Goal: Check status: Check status

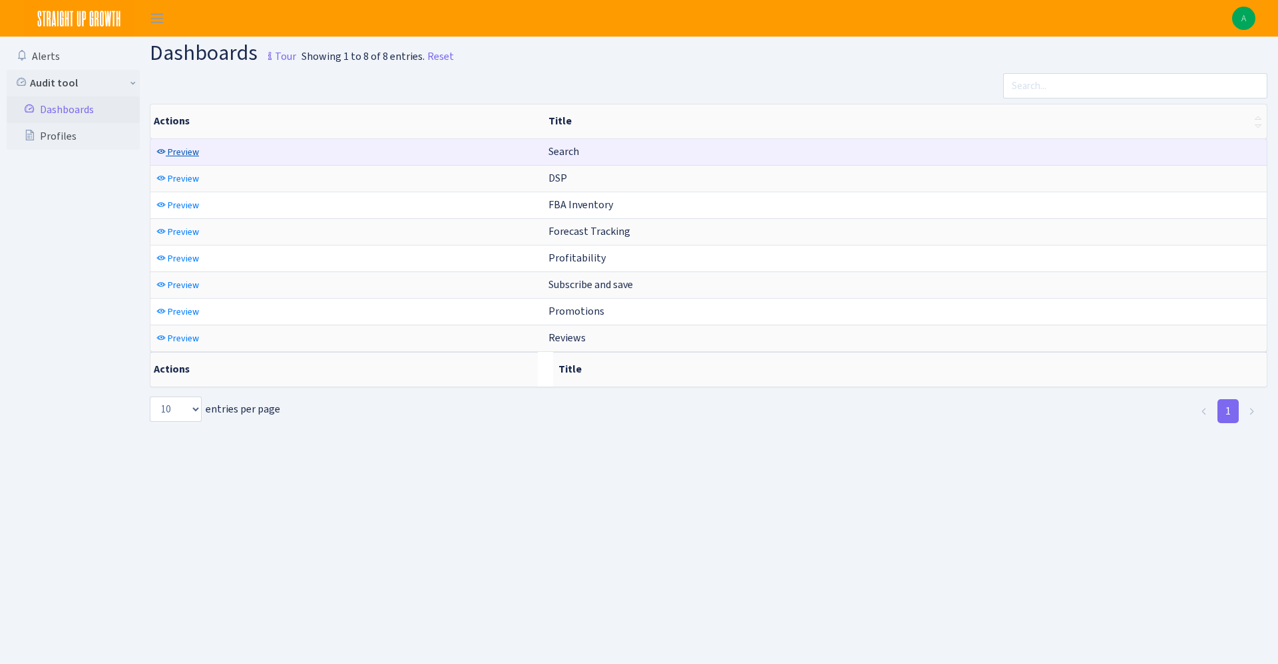
click at [168, 149] on span "Preview" at bounding box center [183, 152] width 31 height 13
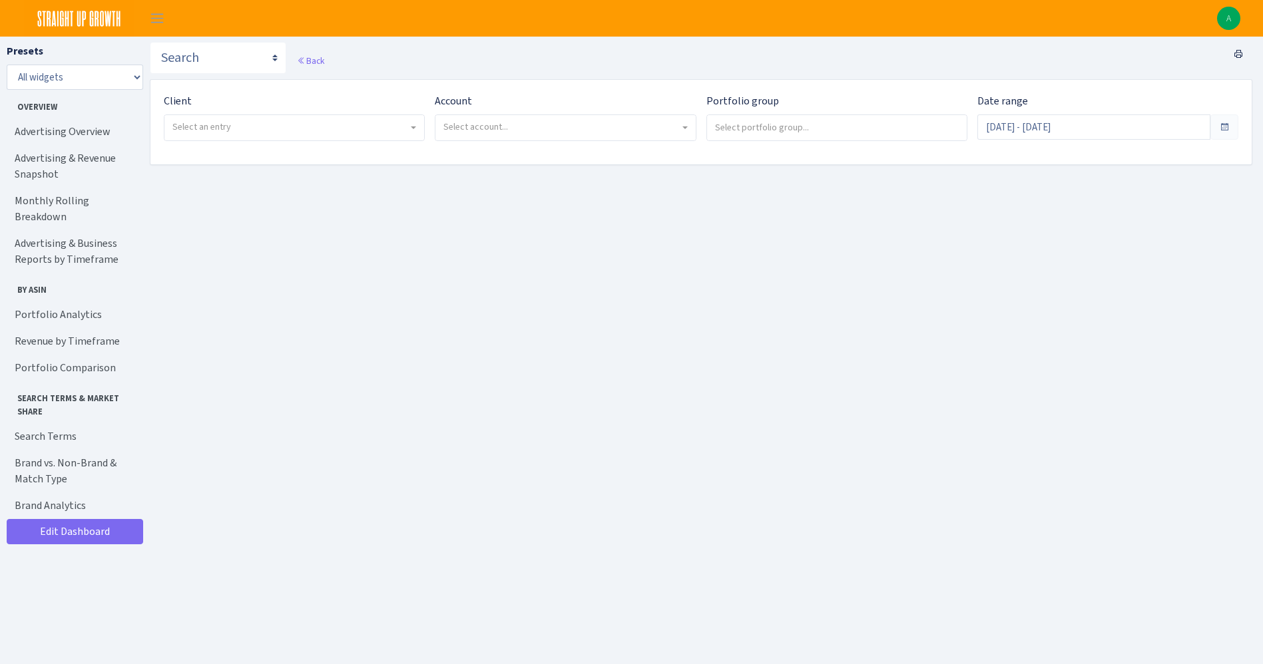
click at [186, 135] on span "Select an entry" at bounding box center [294, 127] width 260 height 25
select select "332"
select select
click at [493, 132] on span "Select account..." at bounding box center [475, 126] width 65 height 13
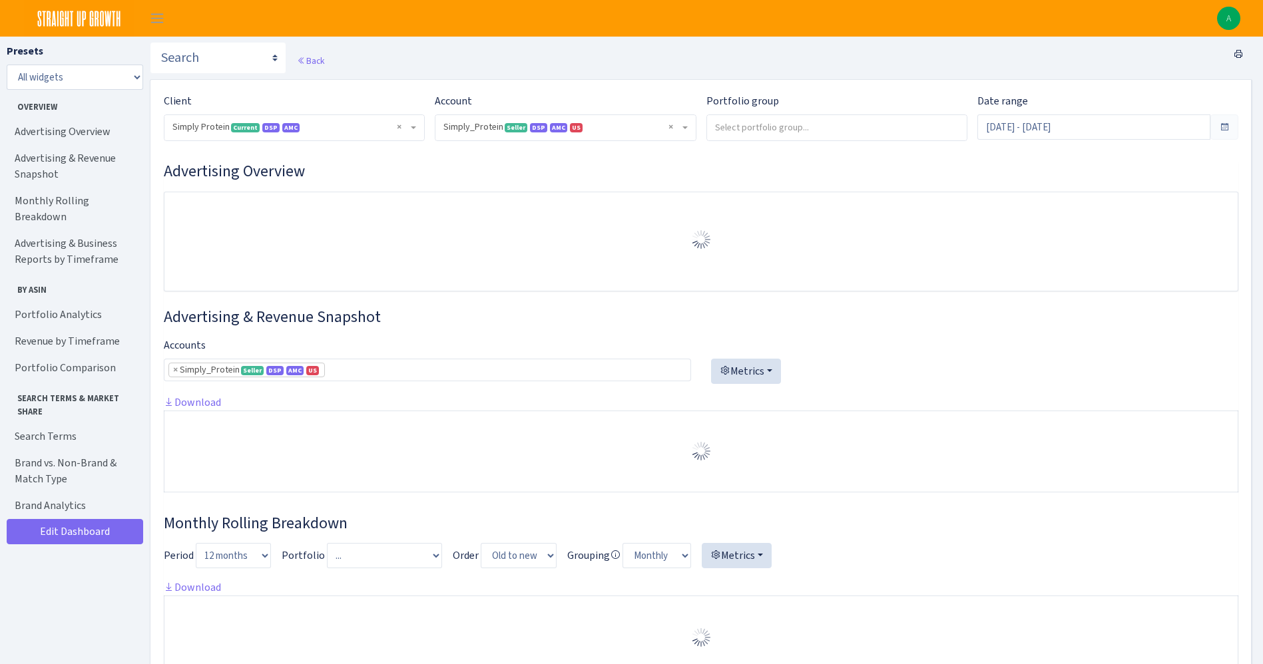
select select "470438976738569"
click at [514, 130] on span "Seller" at bounding box center [516, 127] width 23 height 9
click at [1041, 122] on input "[DATE] - [DATE]" at bounding box center [1093, 127] width 233 height 25
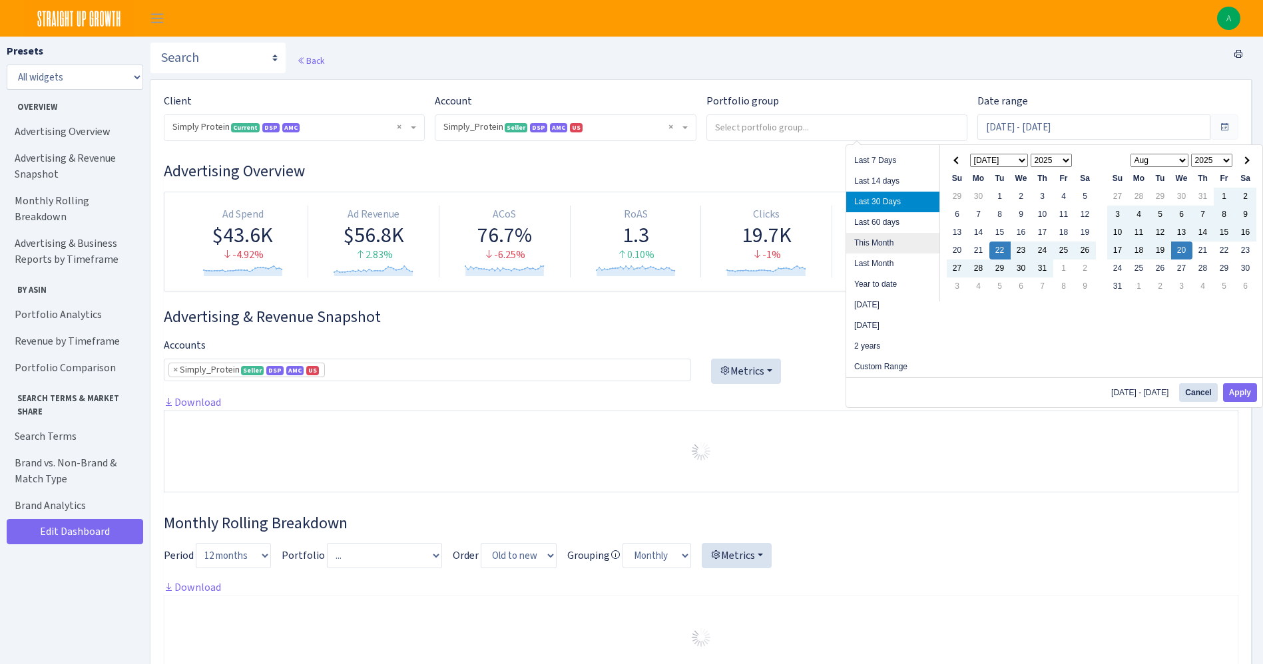
click at [881, 239] on li "This Month" at bounding box center [892, 243] width 93 height 21
type input "[DATE] - [DATE]"
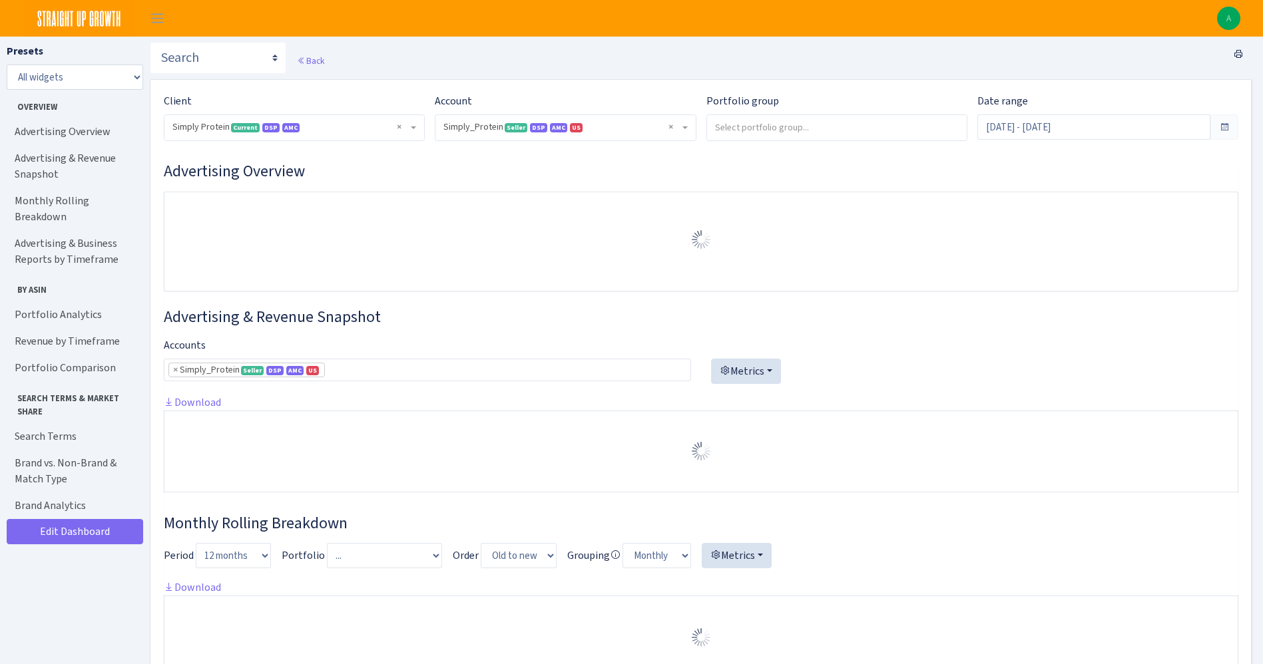
select select "470438976738569"
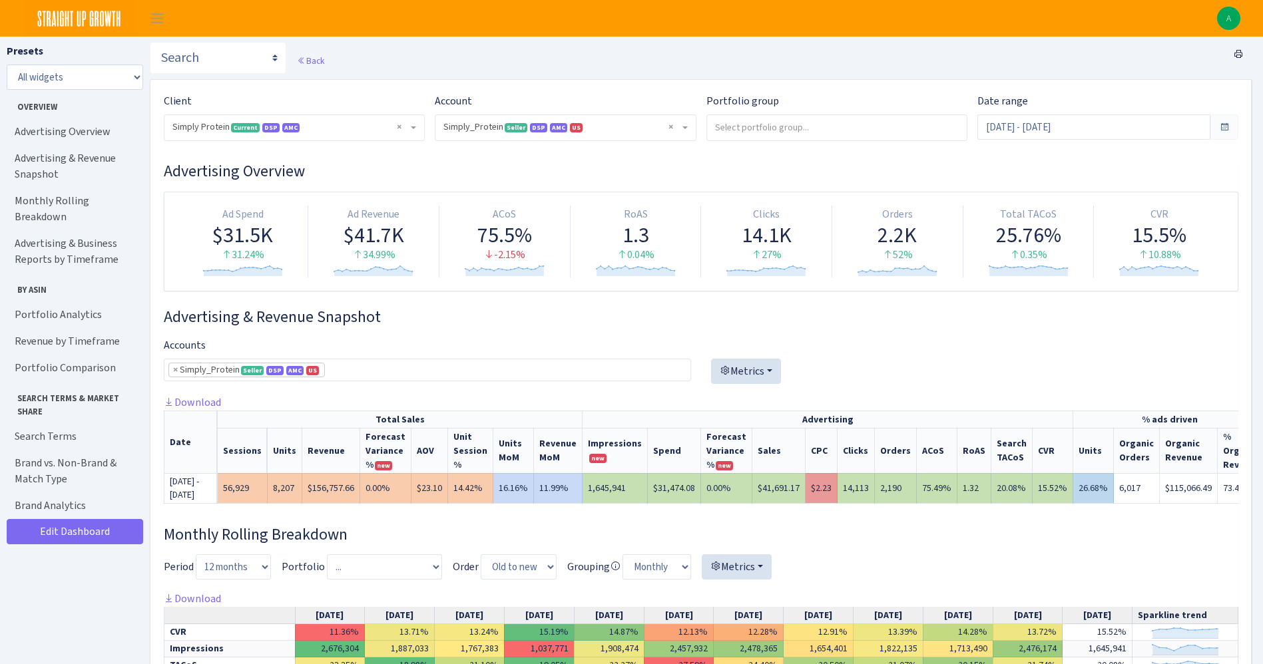
click at [670, 495] on td "$31,474.08" at bounding box center [674, 488] width 53 height 30
copy td "31,474.08"
click at [658, 142] on div "Account ) Select account... Simply_Protein <span class="badge badge-success">Se…" at bounding box center [560, 122] width 271 height 59
click at [655, 128] on span "× Simply_Protein Seller DSP AMC US 470438976738569A1B3P8939UXC7XENTITYMWGWG0Y0T…" at bounding box center [561, 126] width 236 height 13
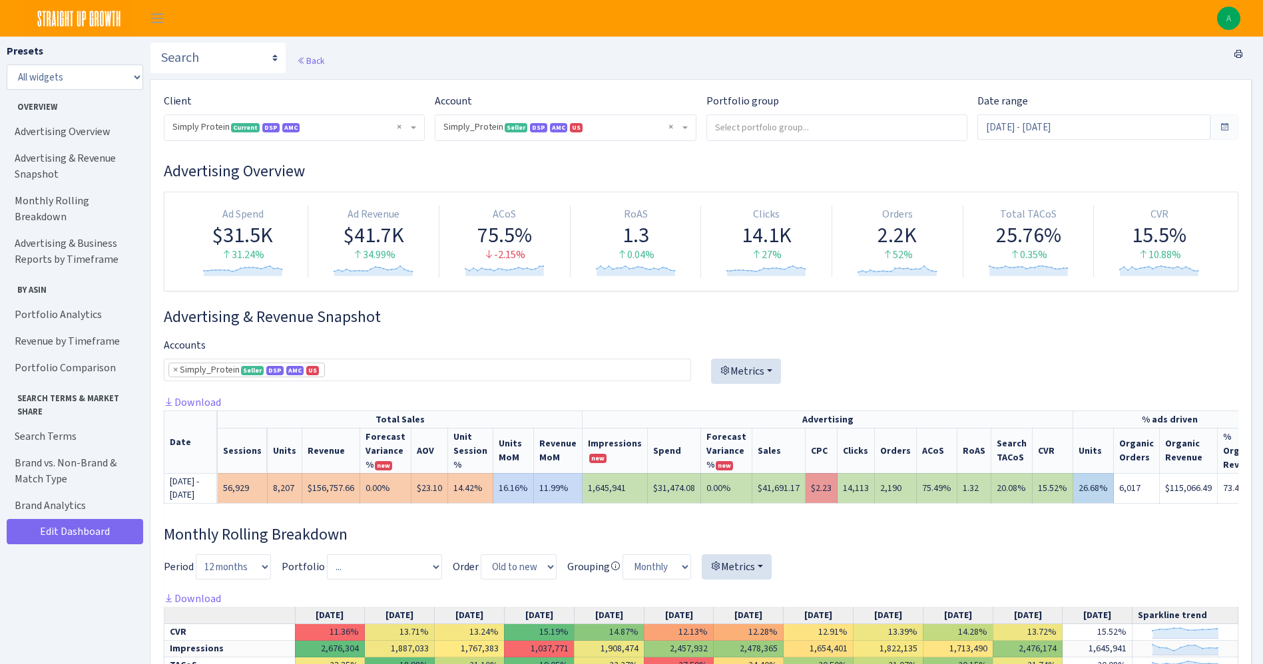
click at [778, 165] on h3 "Advertising Overview" at bounding box center [701, 171] width 1074 height 19
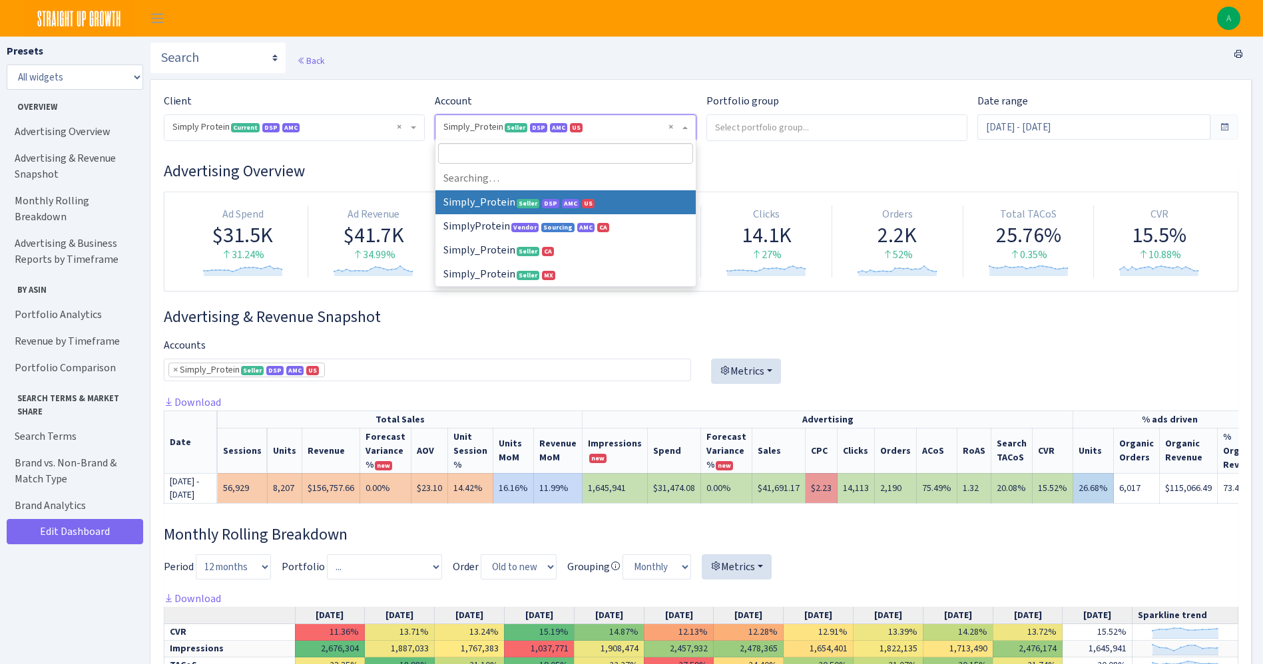
click at [643, 126] on span "× Simply_Protein Seller DSP AMC US 470438976738569A1B3P8939UXC7XENTITYMWGWG0Y0T…" at bounding box center [561, 126] width 236 height 13
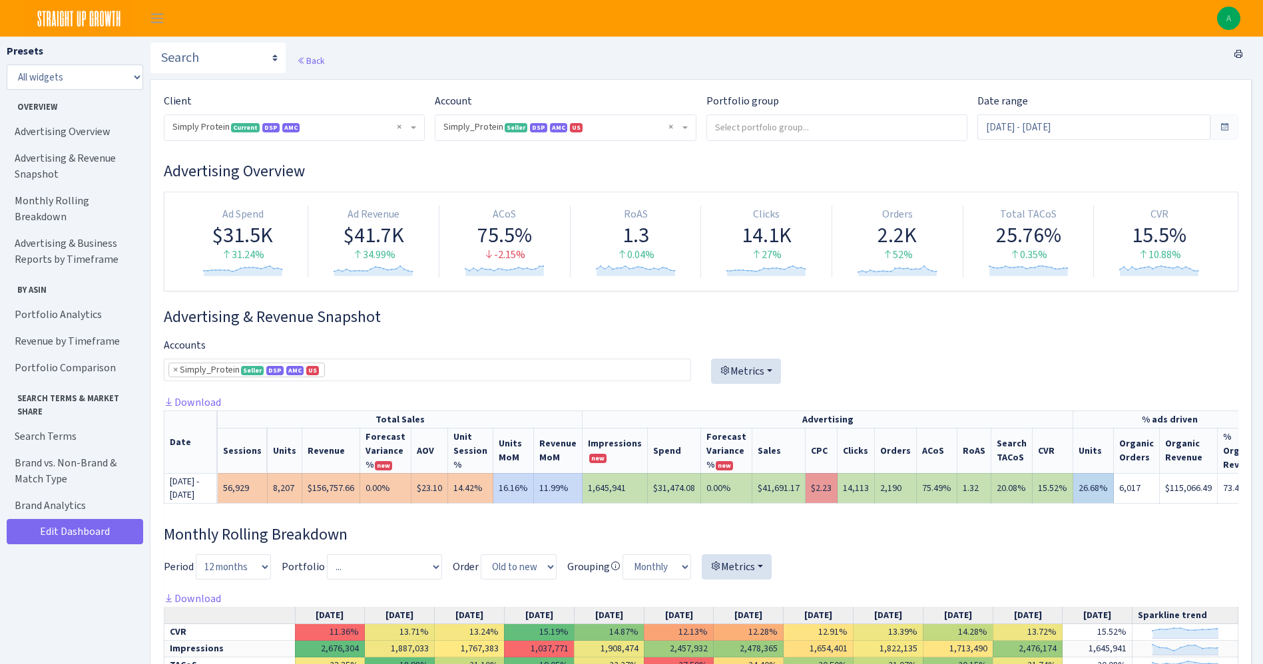
click at [798, 148] on div "Portfolio group" at bounding box center [831, 122] width 271 height 59
click at [810, 136] on input "search" at bounding box center [837, 127] width 260 height 24
click at [439, 68] on div "Back" at bounding box center [701, 60] width 1102 height 37
click at [316, 63] on link "Back" at bounding box center [310, 61] width 27 height 12
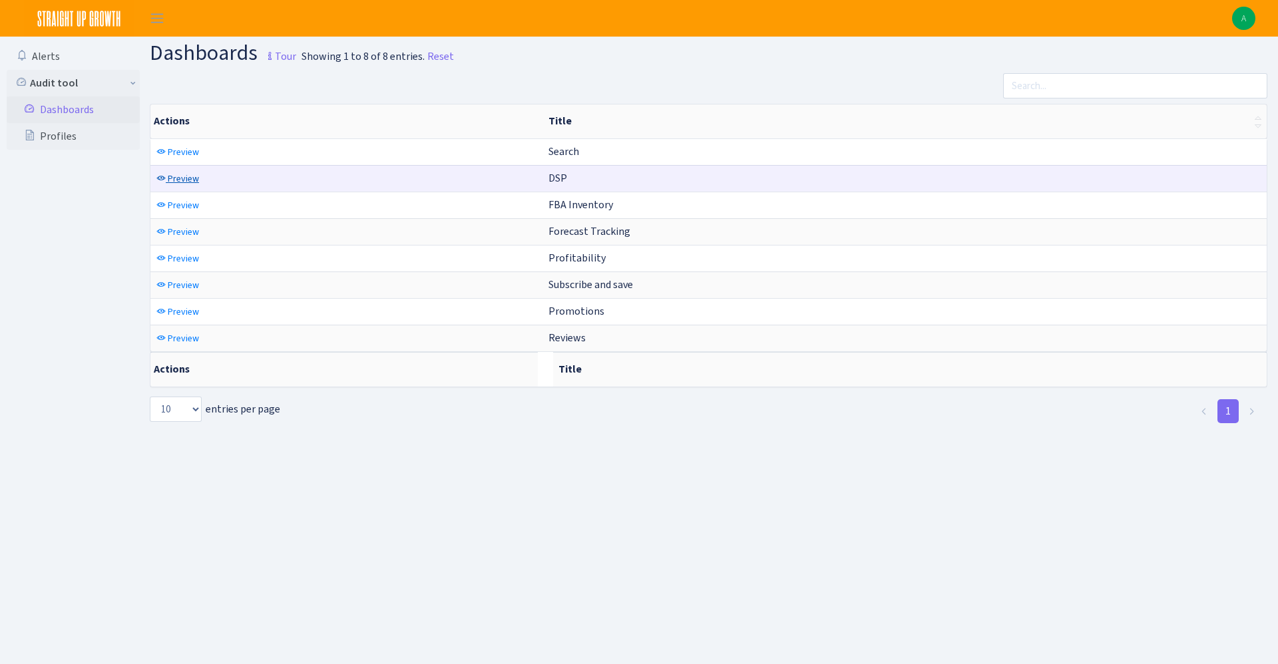
click at [185, 174] on span "Preview" at bounding box center [183, 178] width 31 height 13
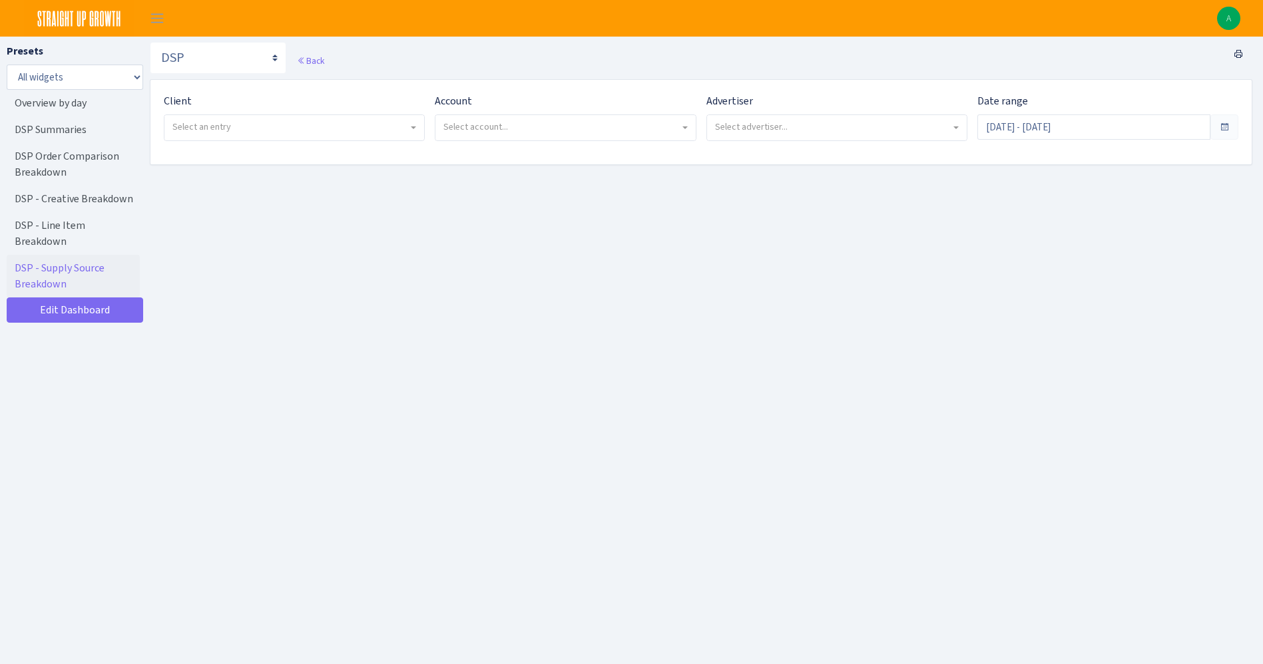
click at [346, 132] on span "Select an entry" at bounding box center [290, 126] width 236 height 13
select select "332"
select select
click at [479, 132] on span "Select account..." at bounding box center [475, 126] width 65 height 13
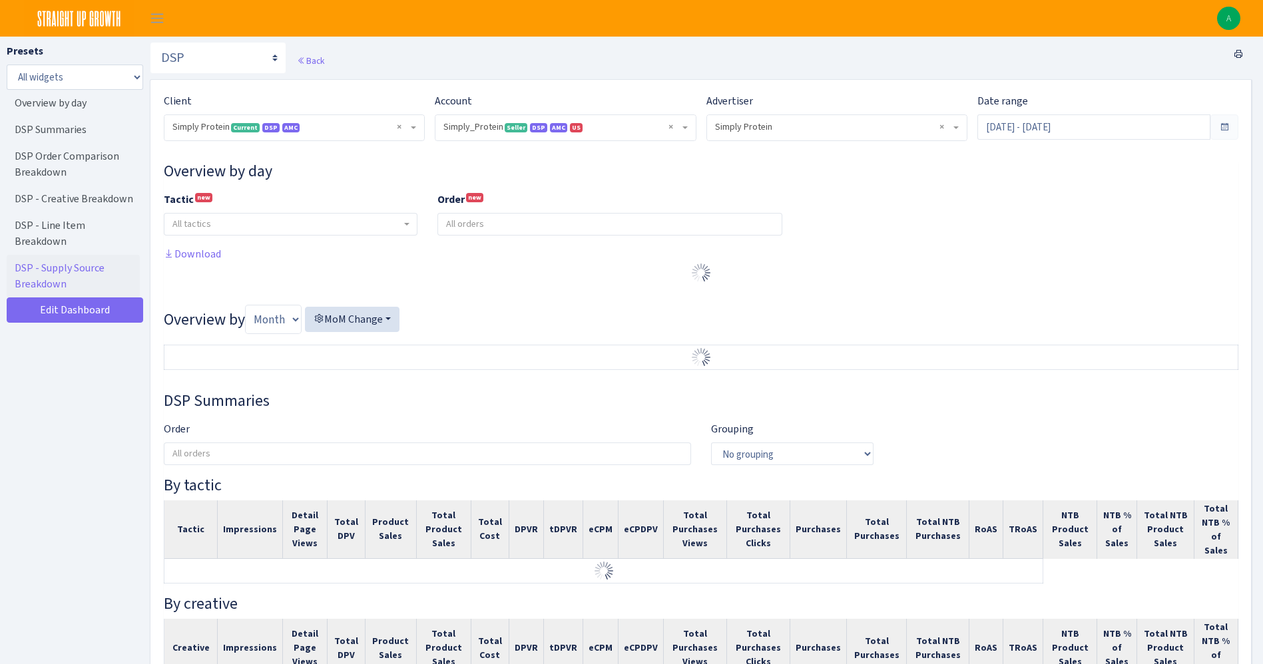
select select "470438976738569"
select select "577135095539250507"
select select
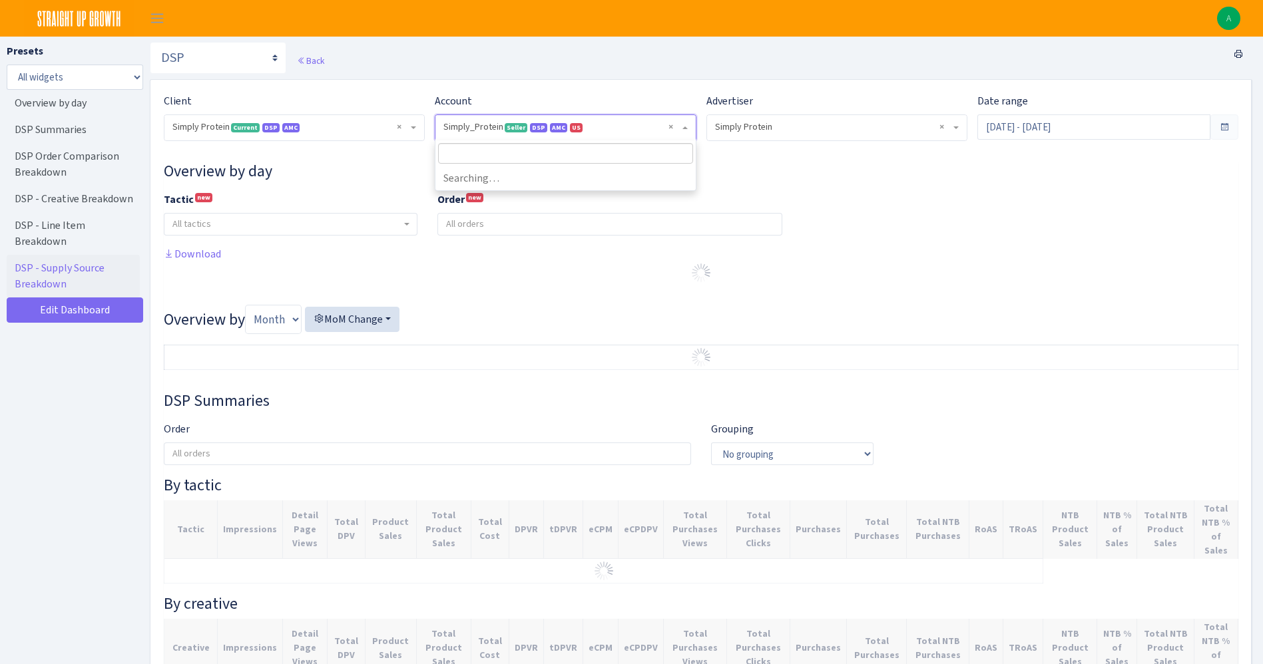
click at [521, 129] on span "Seller" at bounding box center [516, 127] width 23 height 9
click at [1045, 133] on input "[DATE] - [DATE]" at bounding box center [1093, 127] width 233 height 25
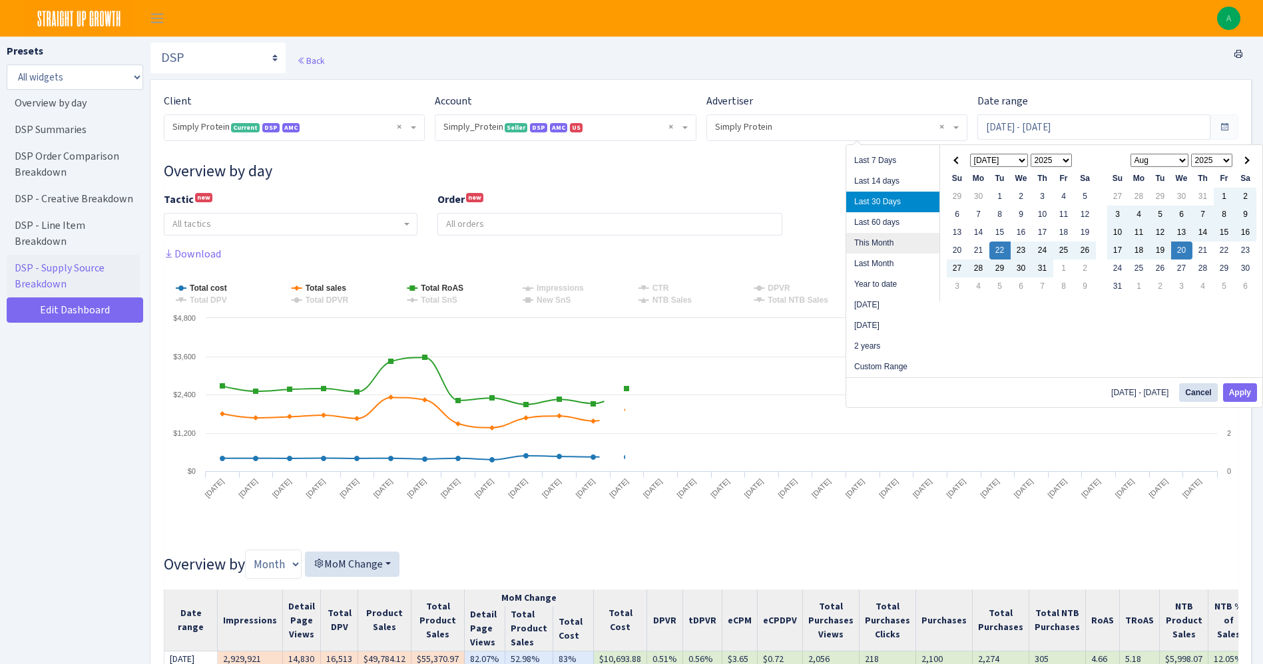
click at [894, 246] on li "This Month" at bounding box center [892, 243] width 93 height 21
type input "[DATE] - [DATE]"
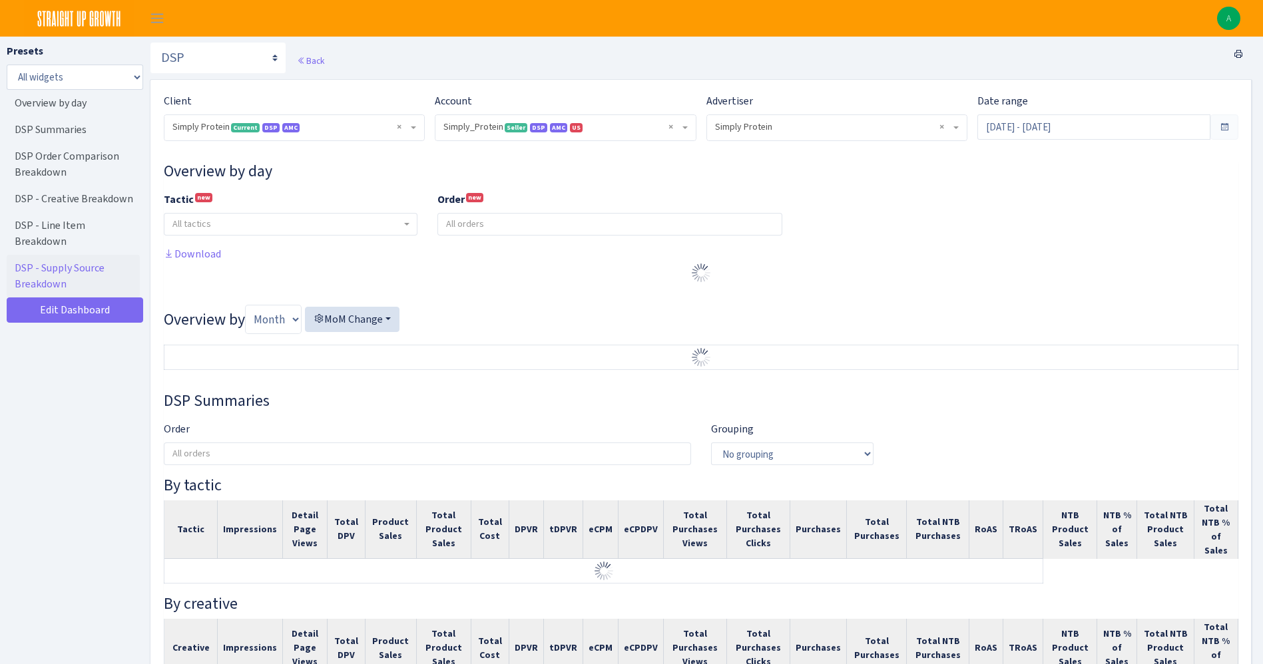
select select "470438976738569"
select select "577135095539250507"
select select
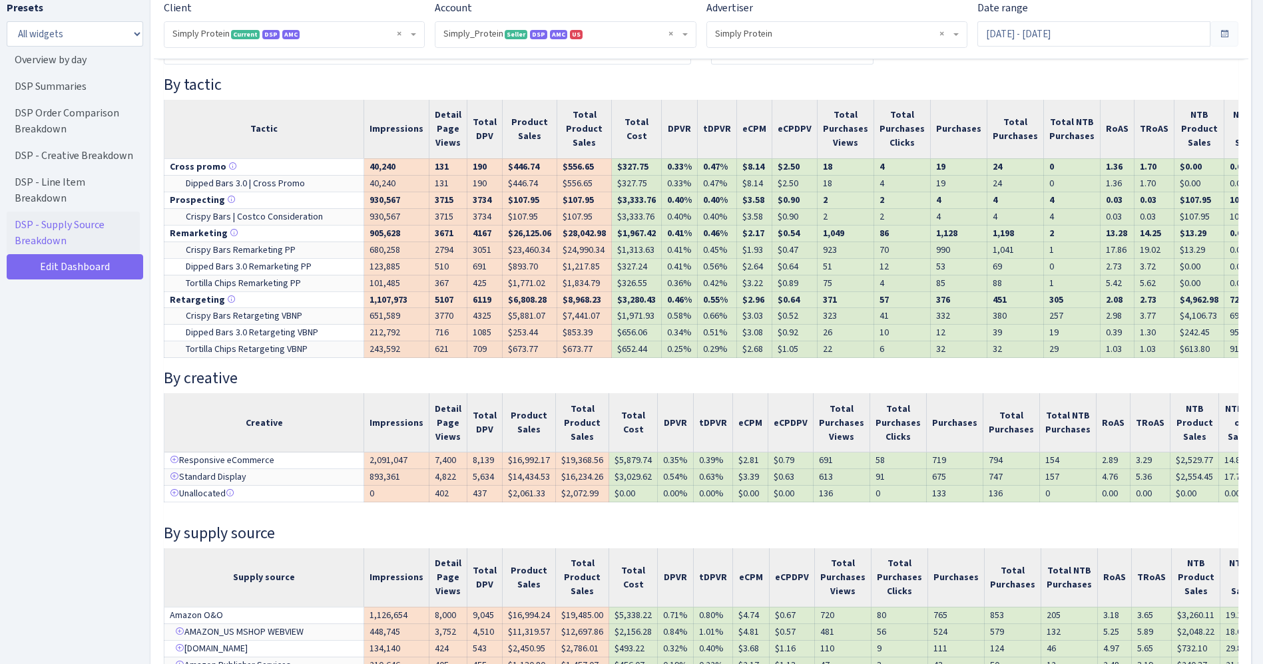
scroll to position [100, 0]
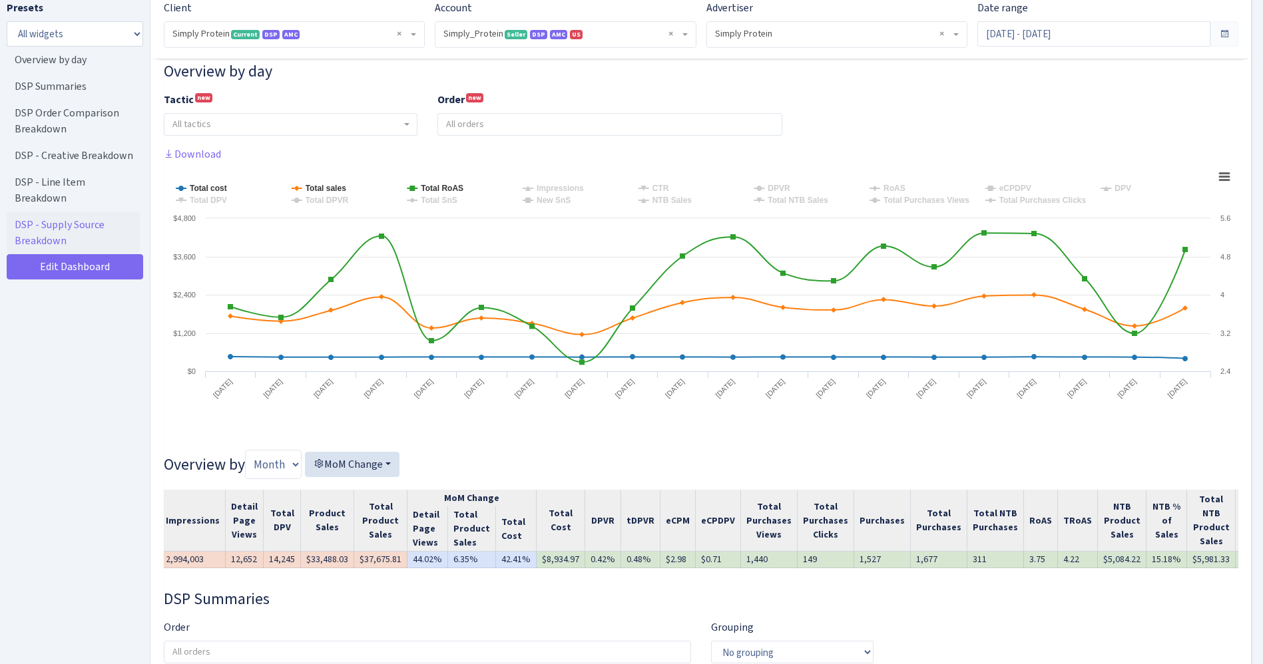
click at [549, 564] on td "$8,934.97" at bounding box center [561, 560] width 49 height 17
copy td "8,934.97"
